Goal: Obtain resource: Download file/media

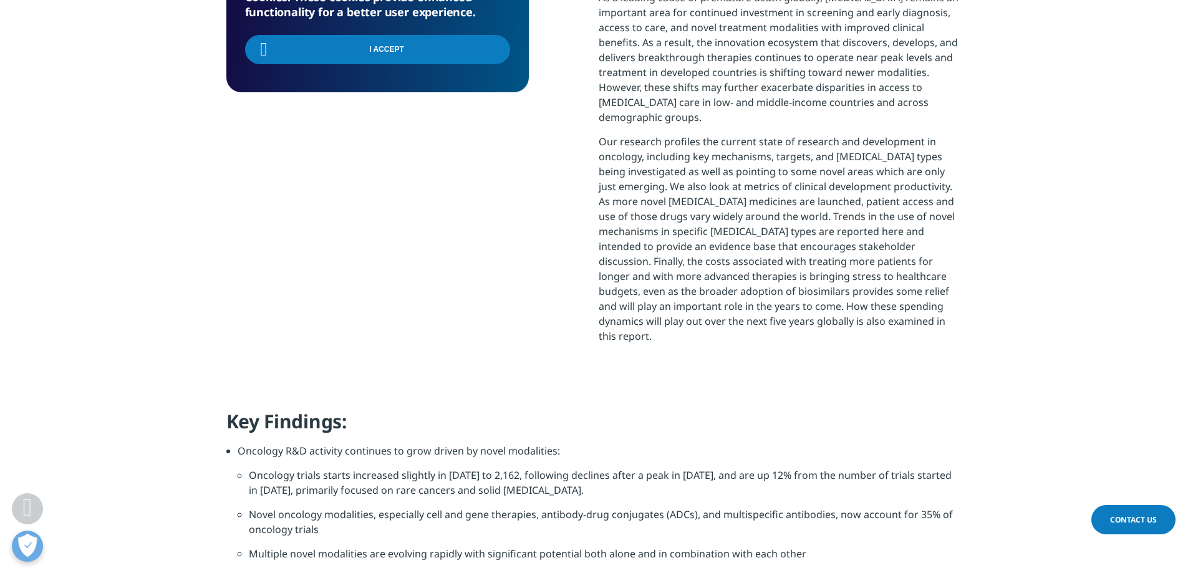
scroll to position [623, 0]
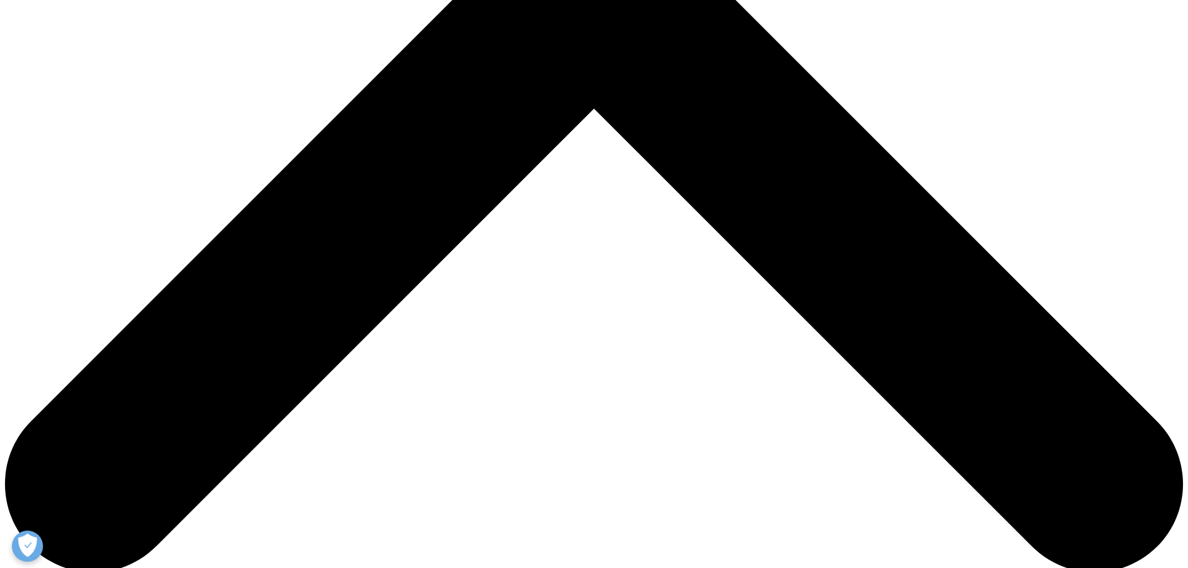
scroll to position [689, 736]
type input "Michael"
type input "Pröschel"
type input "michael.proeschel@iomedico.com"
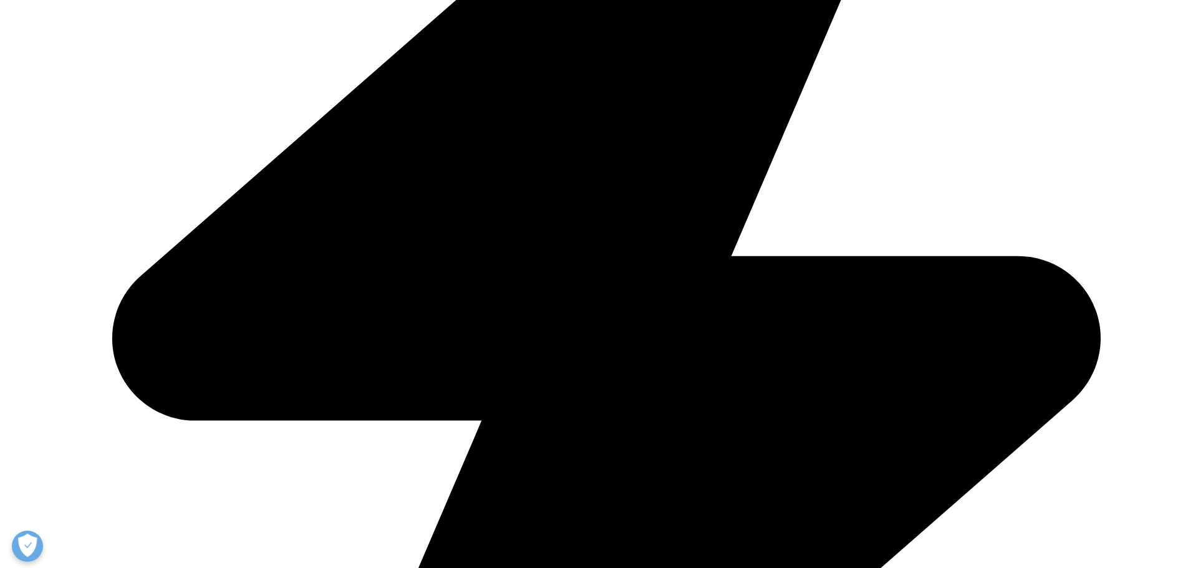
type input "iOMEDICO"
select select "[GEOGRAPHIC_DATA]"
type input "CEO"
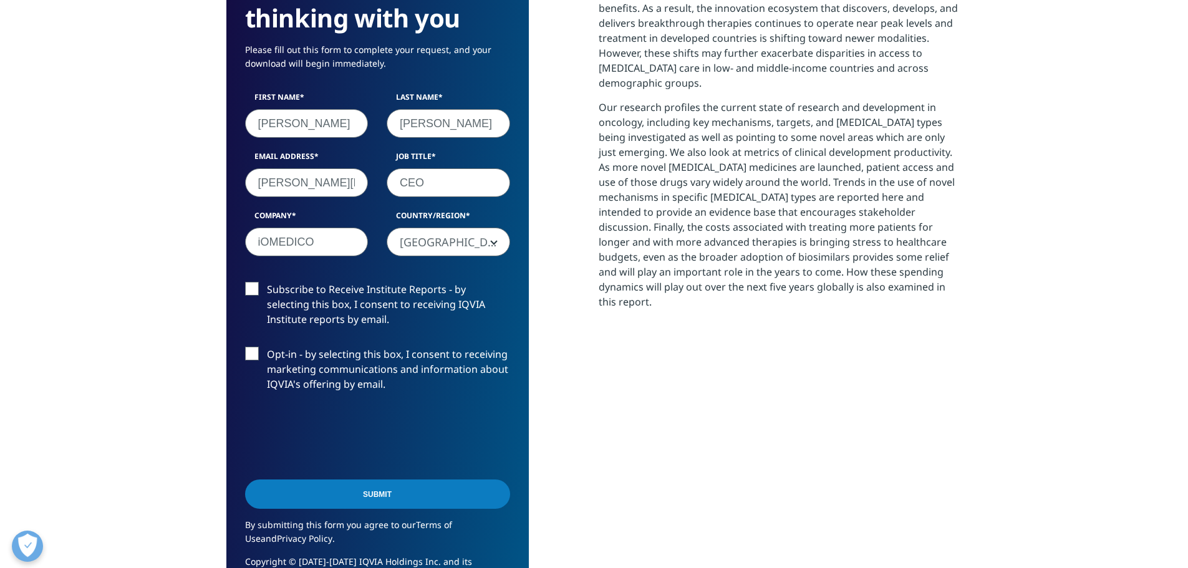
click at [307, 484] on input "Submit" at bounding box center [377, 493] width 265 height 29
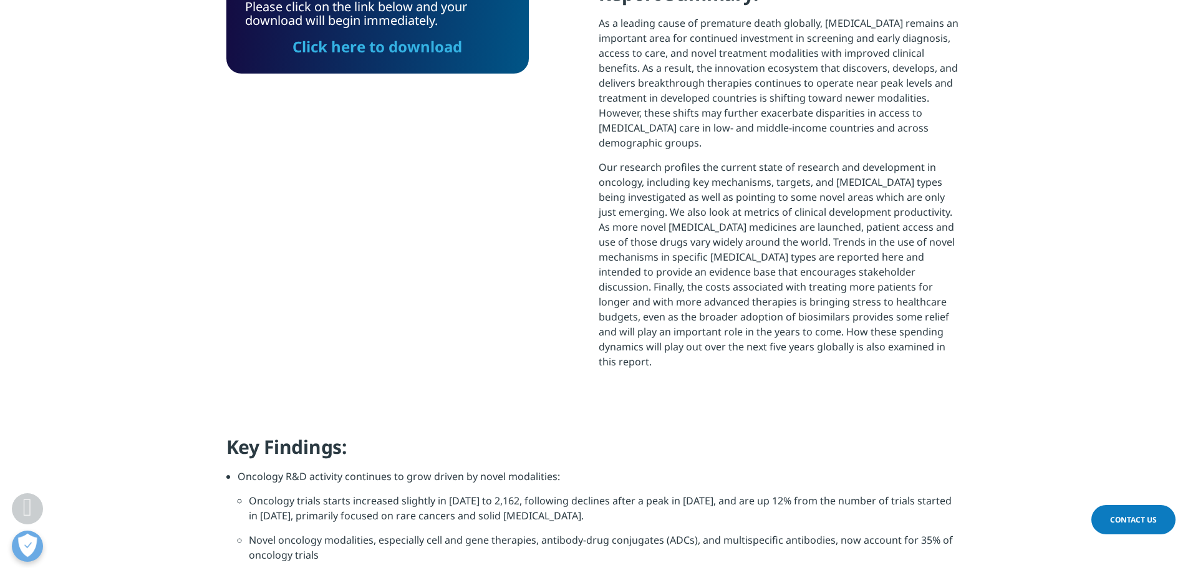
scroll to position [367, 736]
click at [434, 47] on link "Click here to download" at bounding box center [377, 46] width 170 height 21
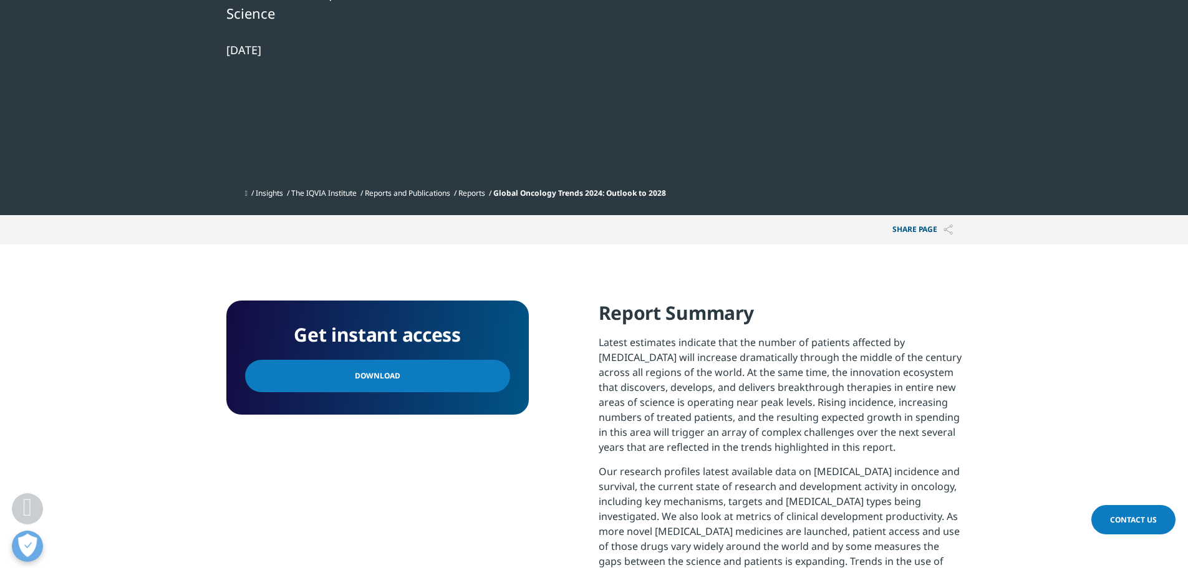
scroll to position [374, 0]
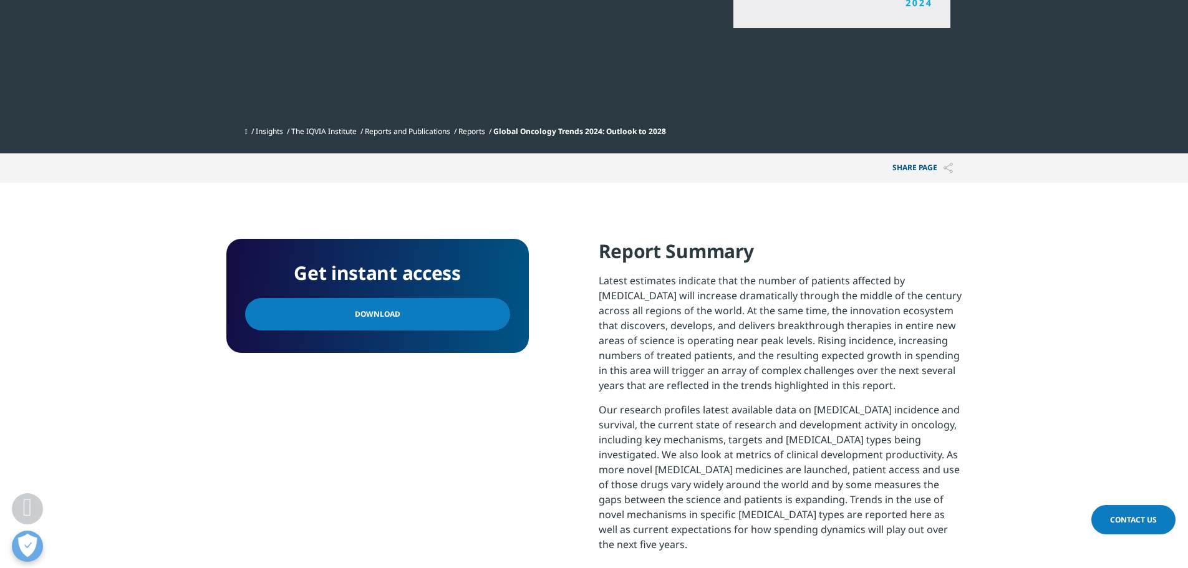
click at [467, 320] on link "Download" at bounding box center [377, 314] width 265 height 32
